Goal: Obtain resource: Obtain resource

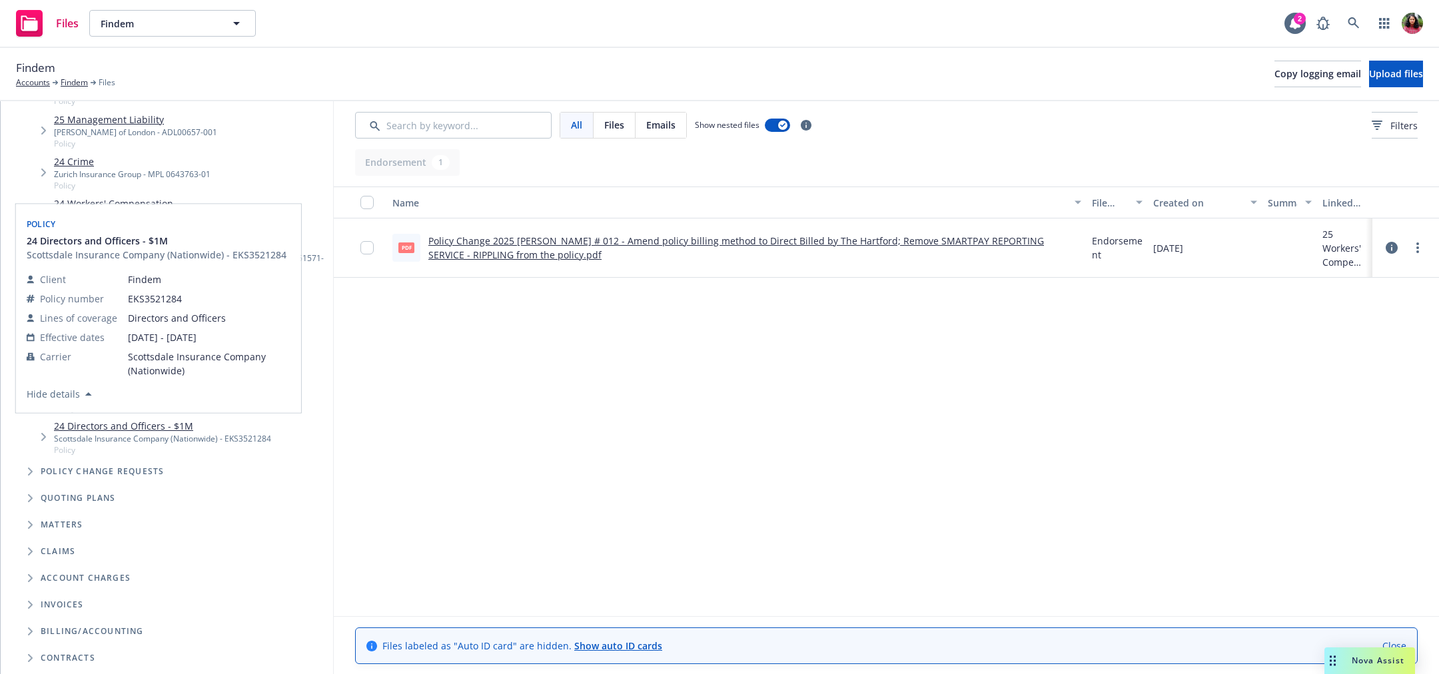
scroll to position [86, 0]
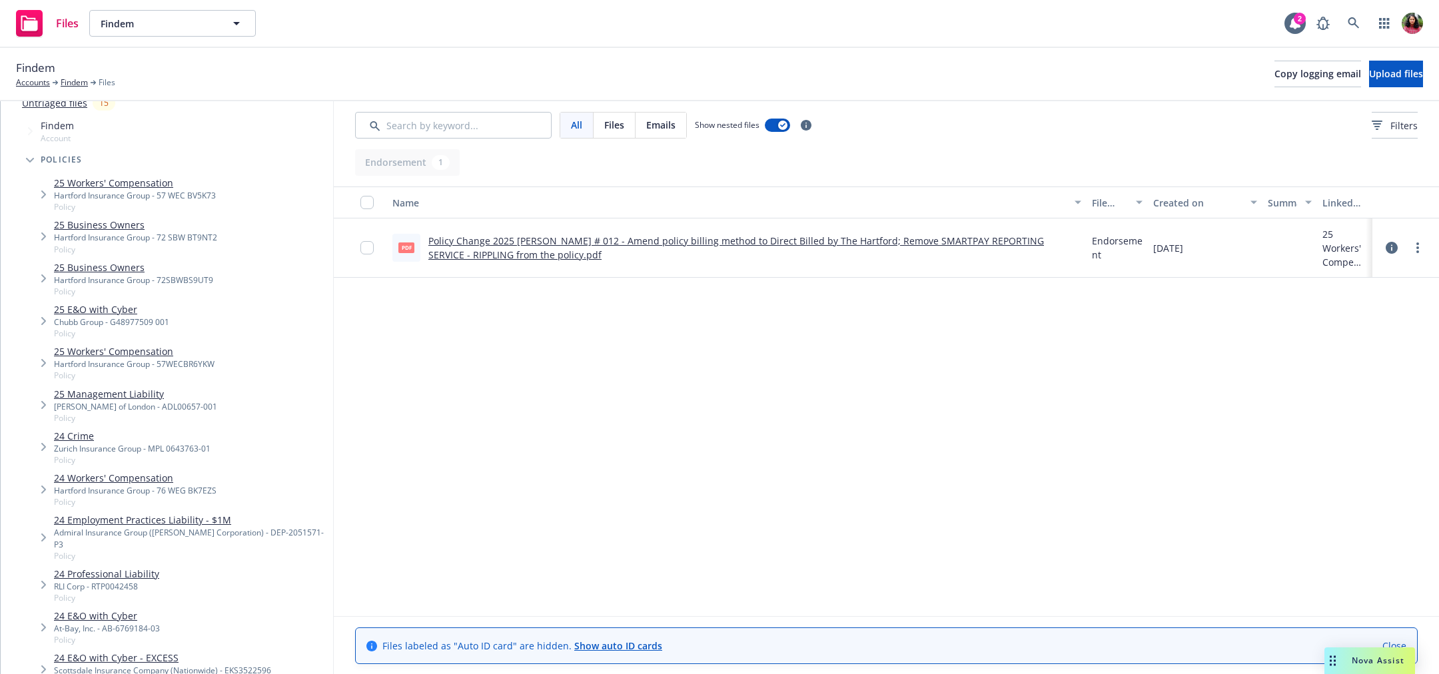
click at [44, 192] on icon "Tree Example" at bounding box center [43, 195] width 5 height 8
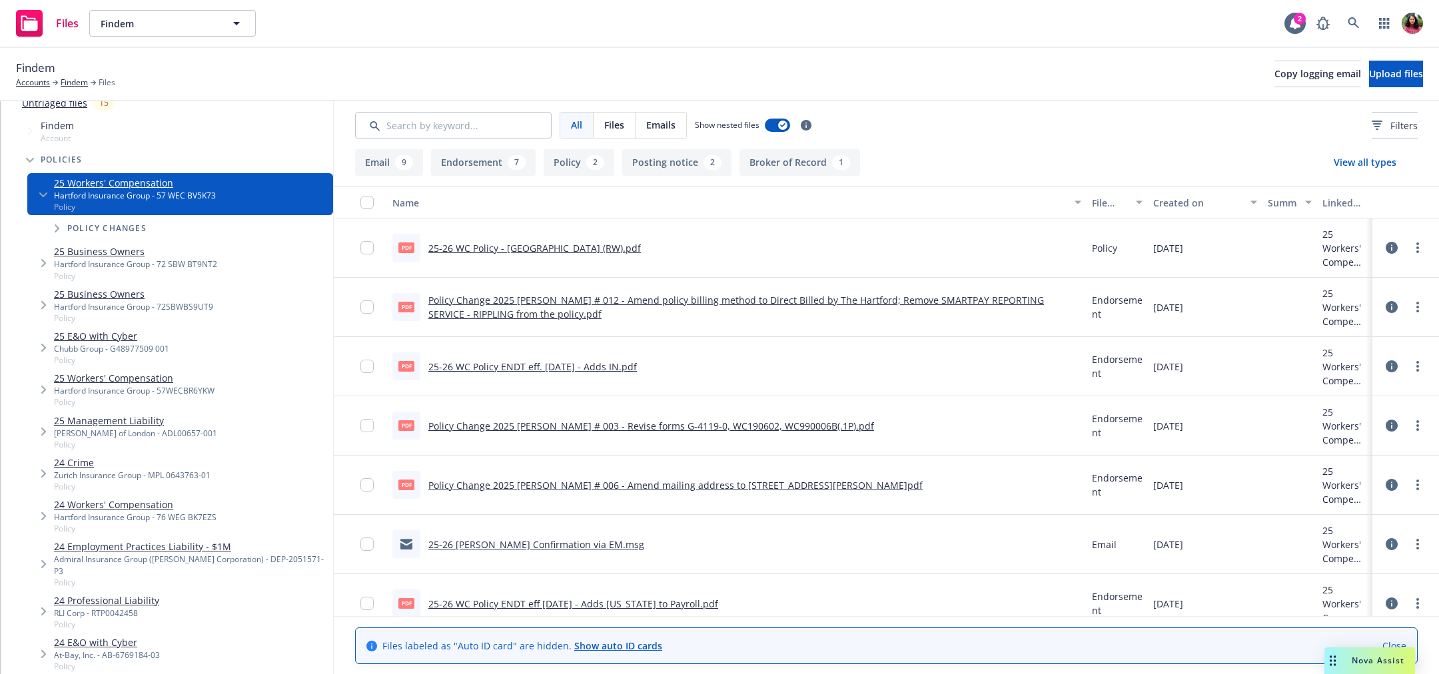
click at [53, 230] on span "Tree Example" at bounding box center [56, 228] width 21 height 21
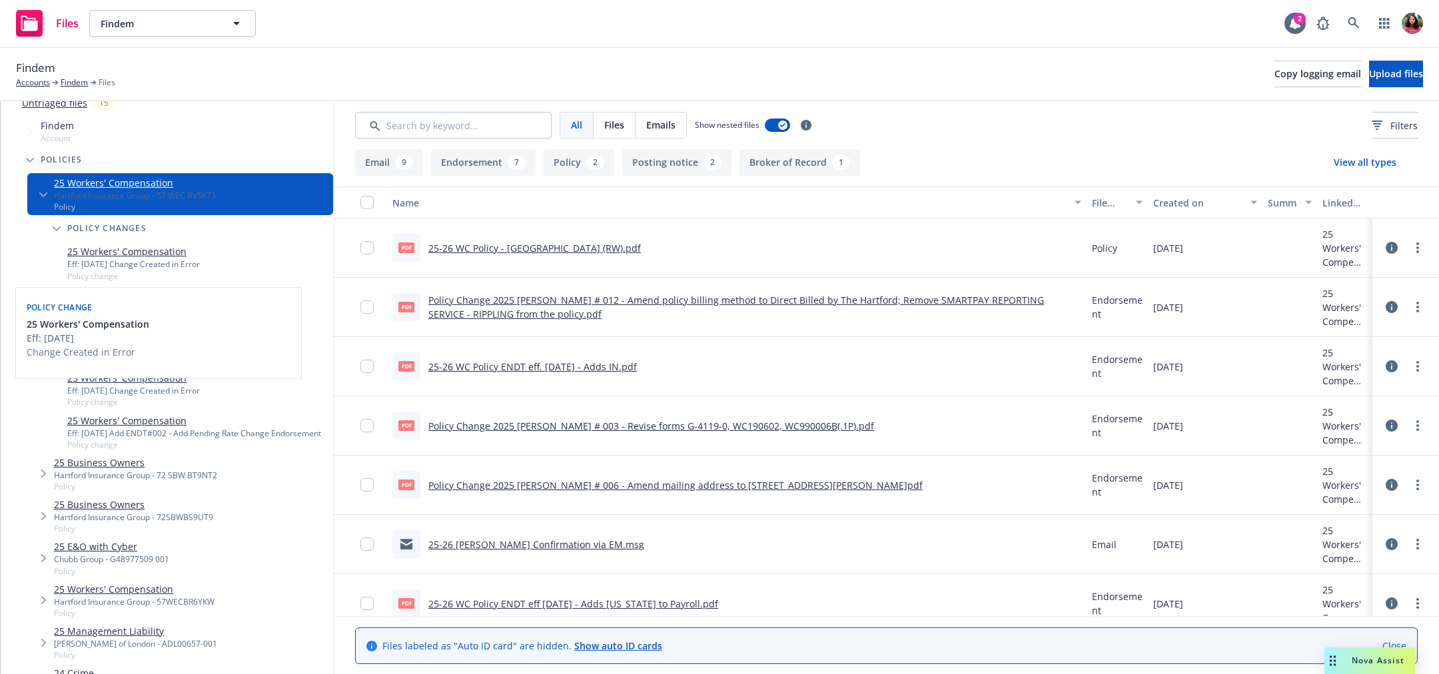
click at [149, 249] on link "25 Workers' Compensation" at bounding box center [133, 251] width 133 height 14
